Goal: Task Accomplishment & Management: Complete application form

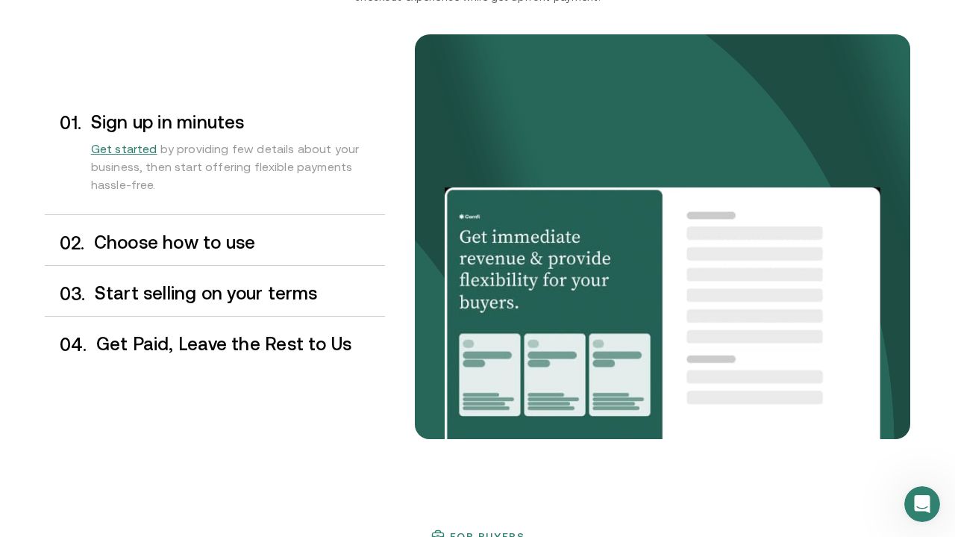
scroll to position [1254, 0]
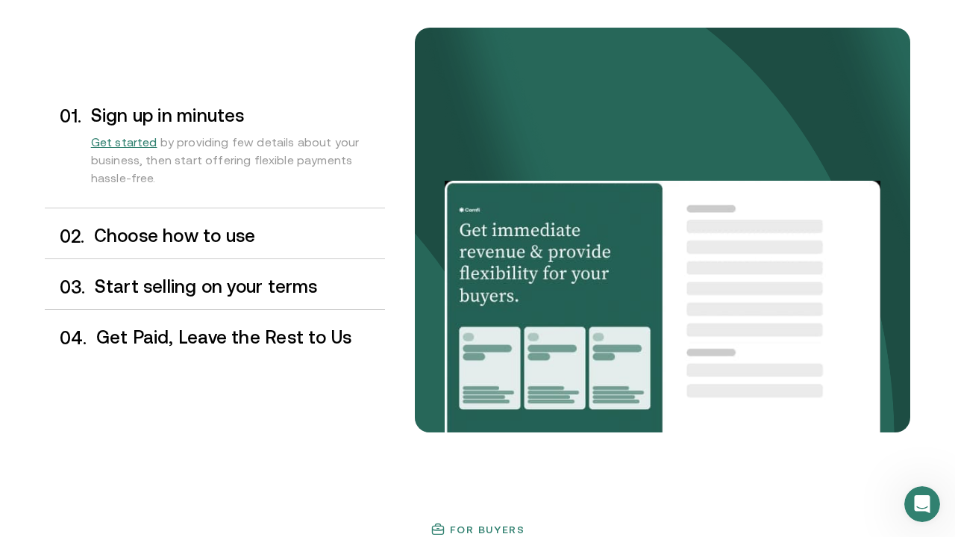
click at [230, 244] on h3 "Choose how to use" at bounding box center [239, 235] width 291 height 19
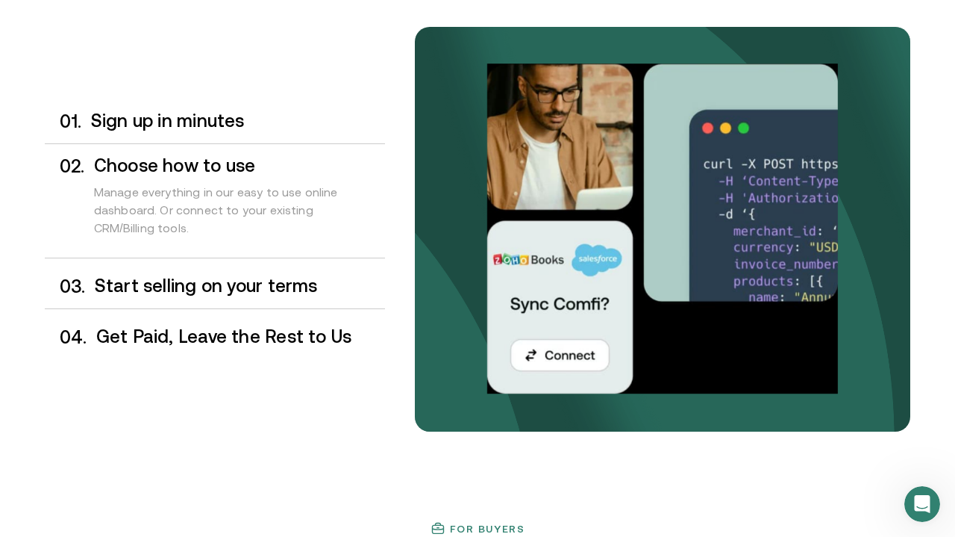
scroll to position [1253, 0]
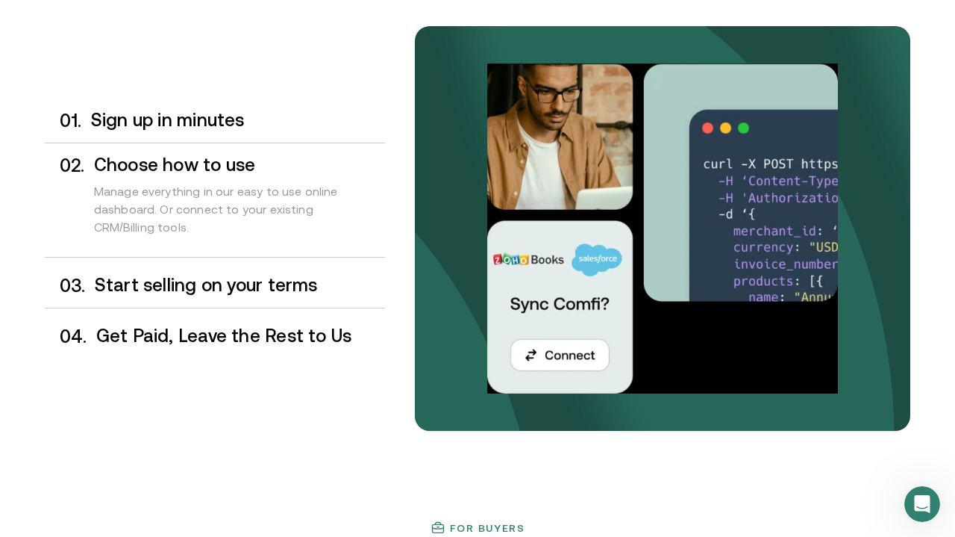
click at [235, 289] on h3 "Start selling on your terms" at bounding box center [240, 284] width 290 height 19
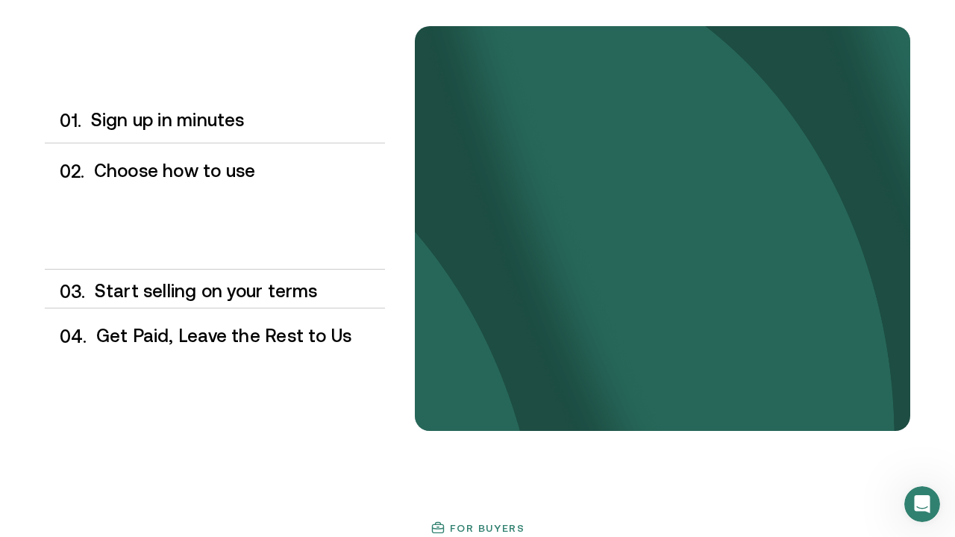
scroll to position [1257, 0]
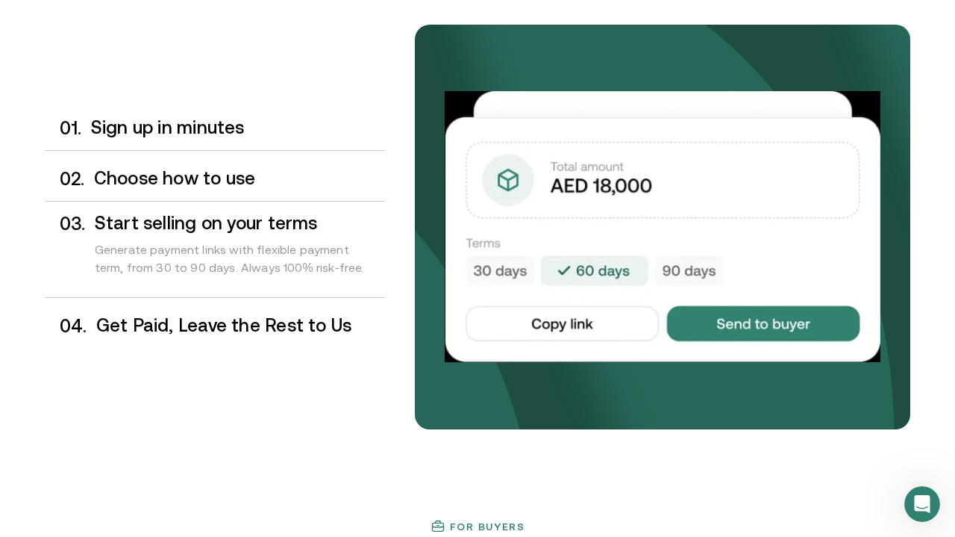
click at [236, 331] on h3 "Get Paid, Leave the Rest to Us" at bounding box center [240, 325] width 289 height 19
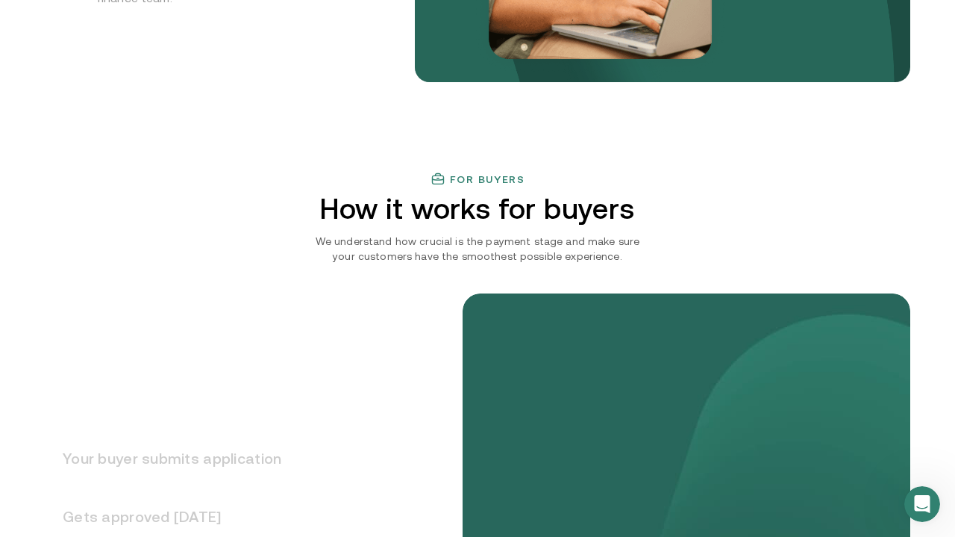
scroll to position [1687, 0]
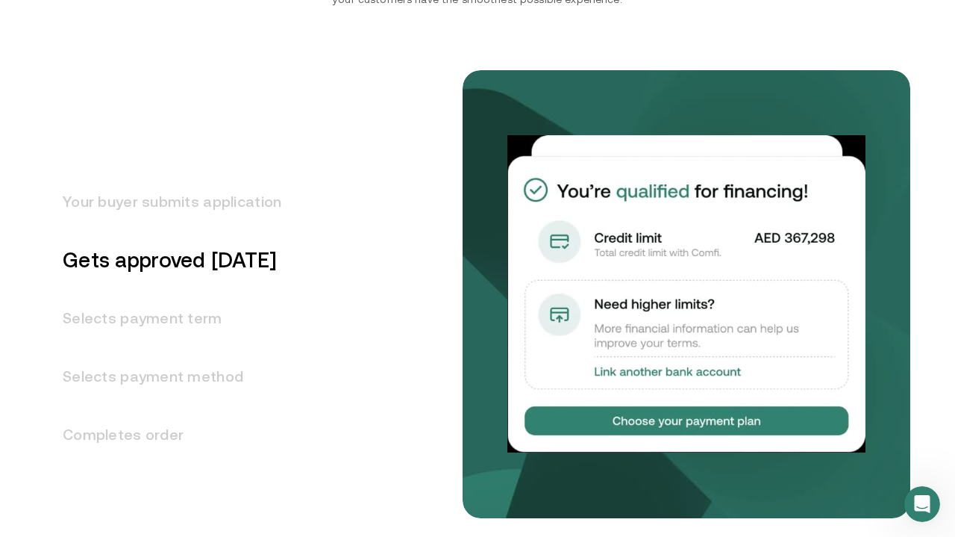
click at [233, 210] on h3 "Your buyer submits application" at bounding box center [163, 201] width 237 height 58
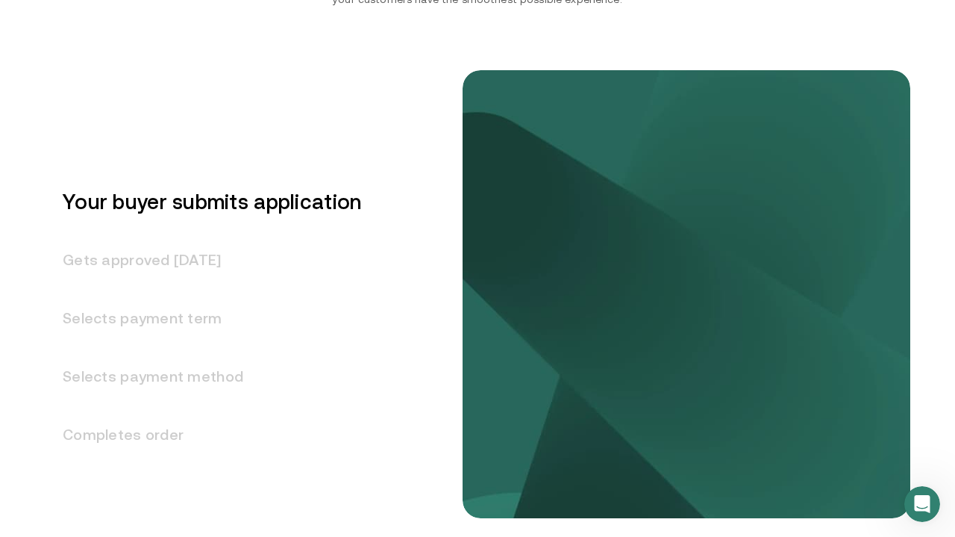
scroll to position [1794, 0]
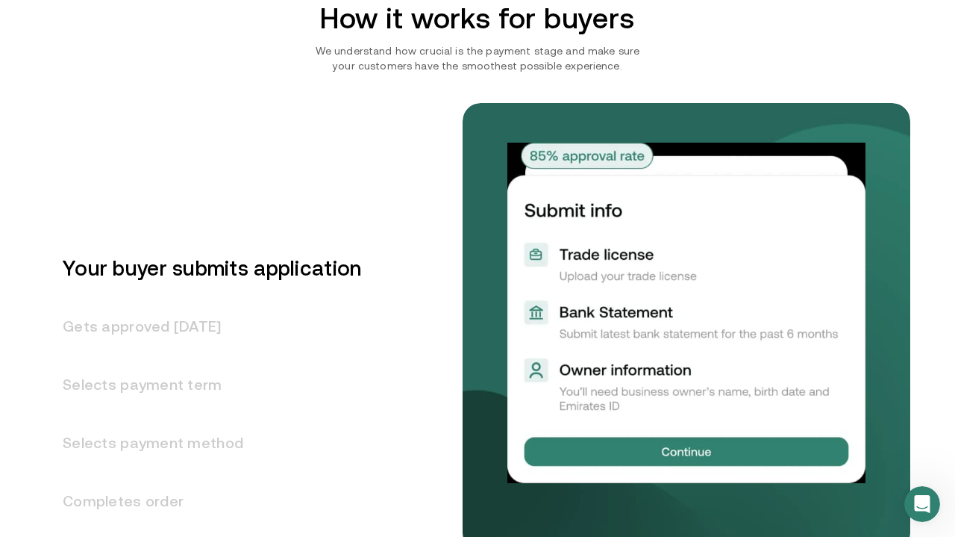
click at [232, 325] on h3 "Gets approved [DATE]" at bounding box center [203, 326] width 316 height 58
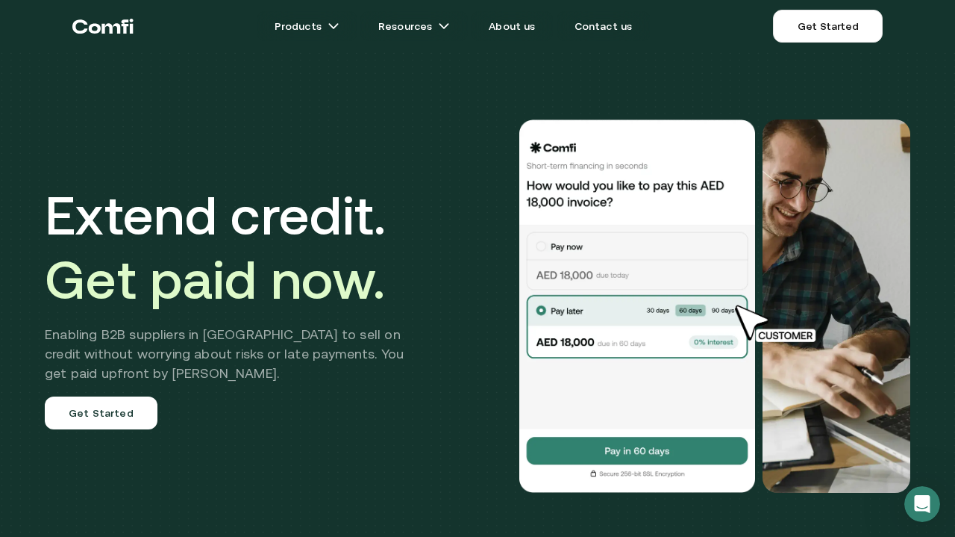
scroll to position [0, 0]
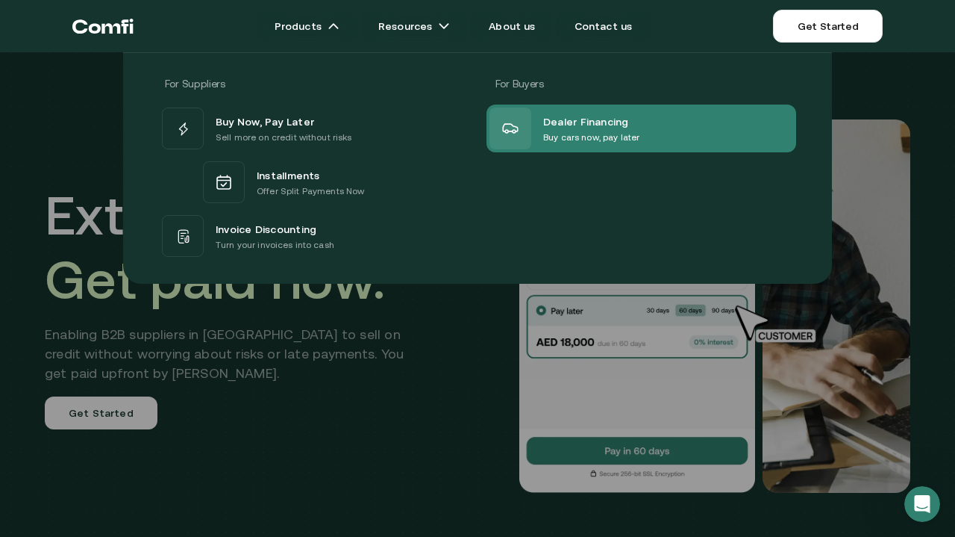
click at [582, 131] on p "Buy cars now, pay later" at bounding box center [591, 137] width 96 height 15
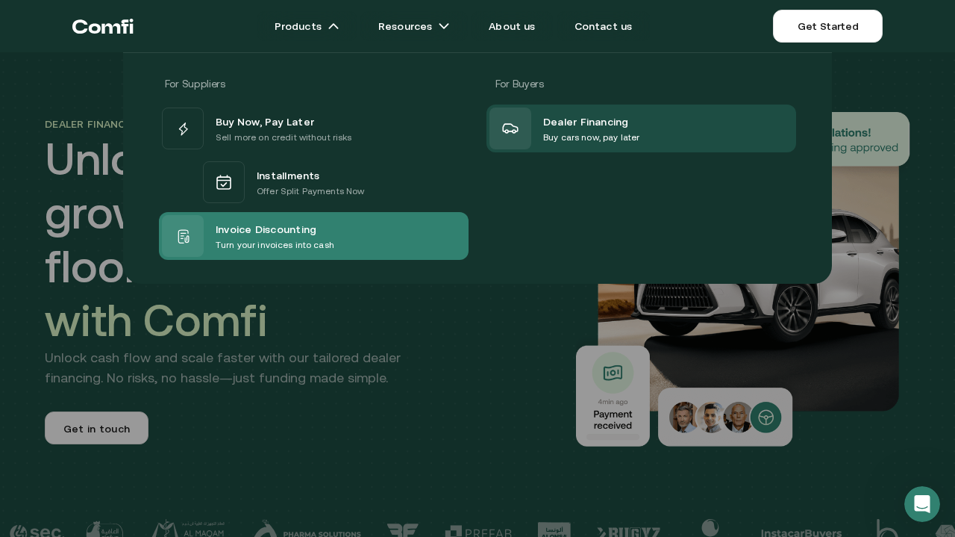
click at [306, 230] on span "Invoice Discounting" at bounding box center [266, 228] width 101 height 18
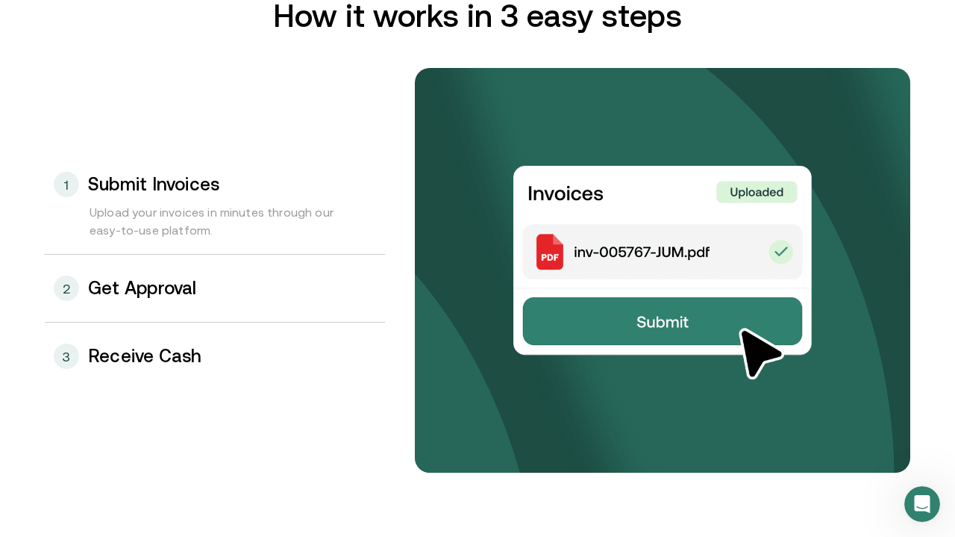
scroll to position [1576, 0]
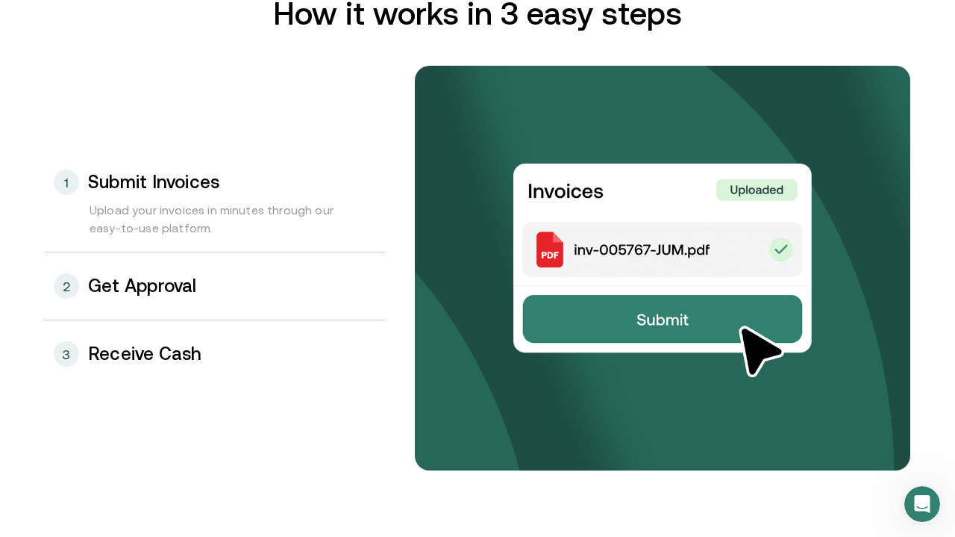
click at [199, 282] on div "2 Get Approval" at bounding box center [215, 285] width 340 height 67
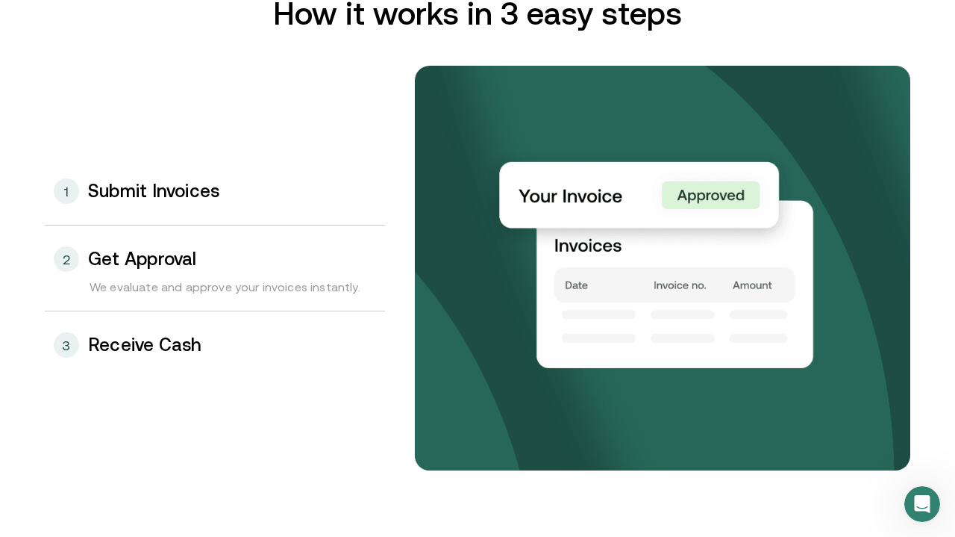
scroll to position [1572, 0]
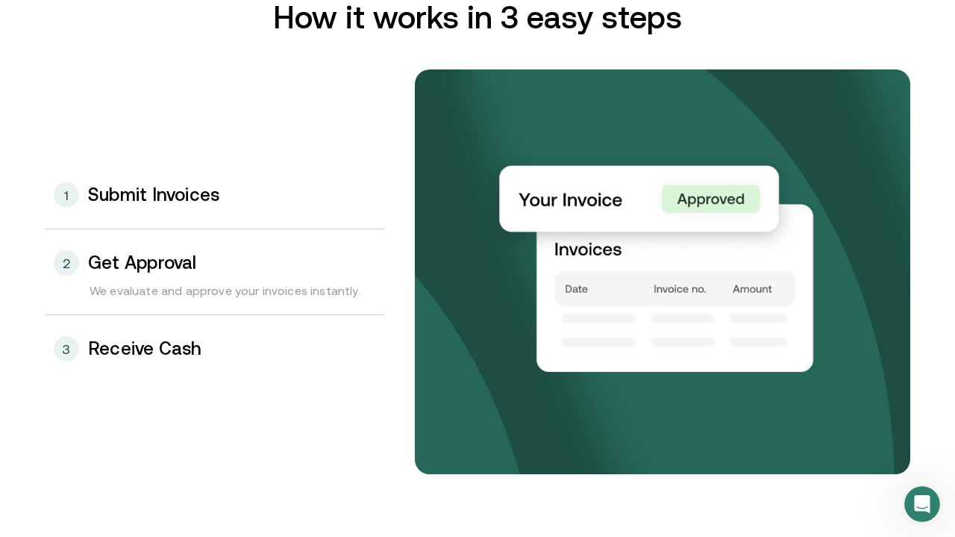
click at [199, 343] on h3 "Receive Cash" at bounding box center [145, 348] width 114 height 19
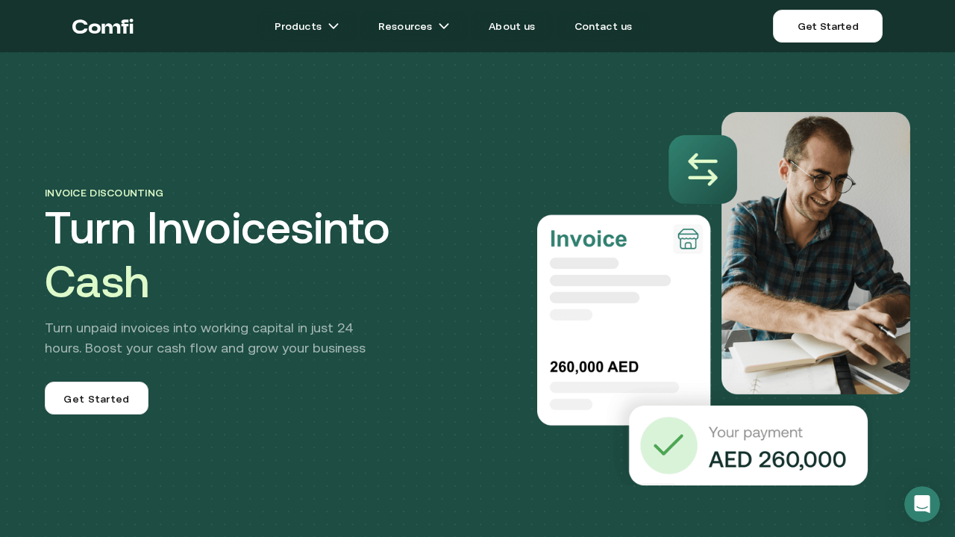
scroll to position [0, 0]
click at [125, 391] on span "Get Started" at bounding box center [96, 400] width 66 height 18
